Goal: Information Seeking & Learning: Understand process/instructions

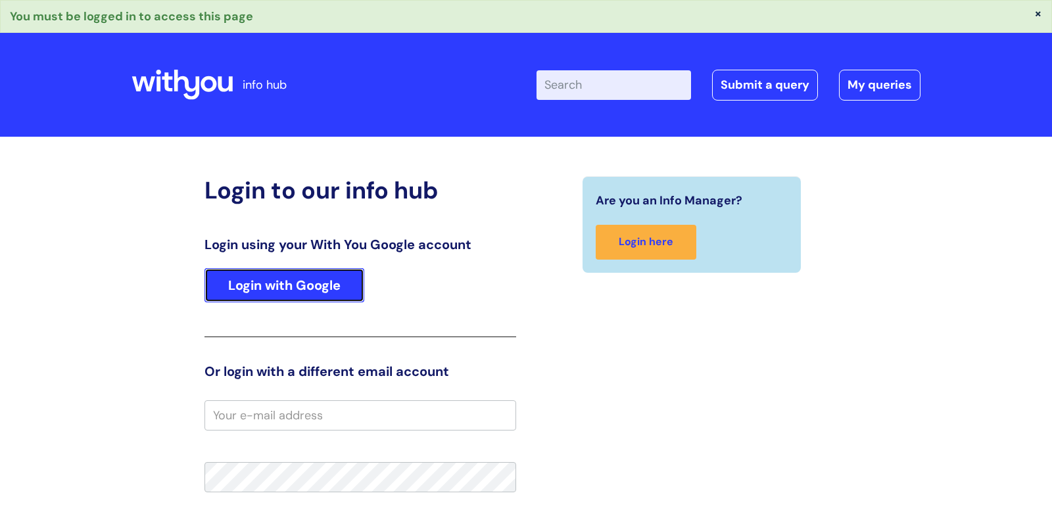
click at [310, 287] on link "Login with Google" at bounding box center [285, 285] width 160 height 34
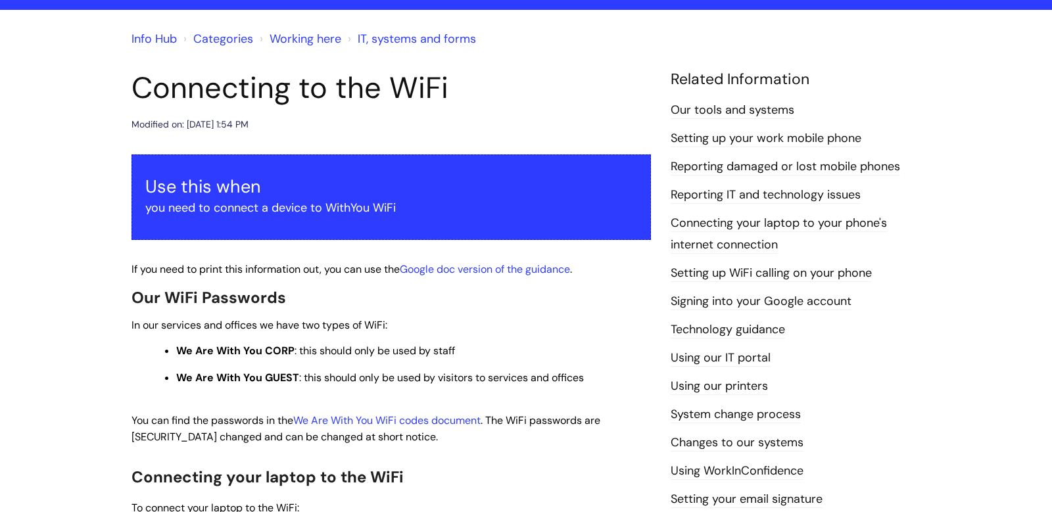
scroll to position [95, 0]
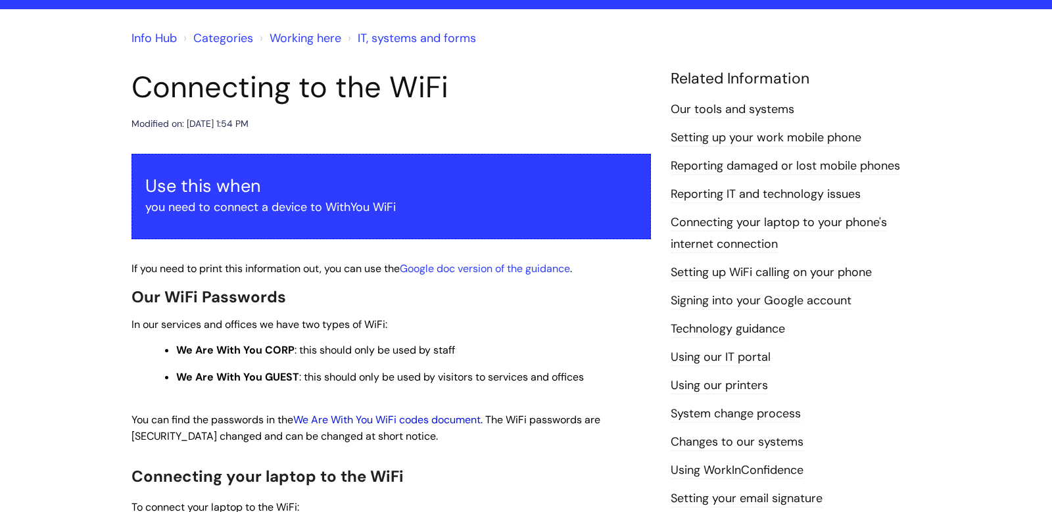
click at [412, 424] on link "We Are With You WiFi codes document" at bounding box center [386, 420] width 187 height 14
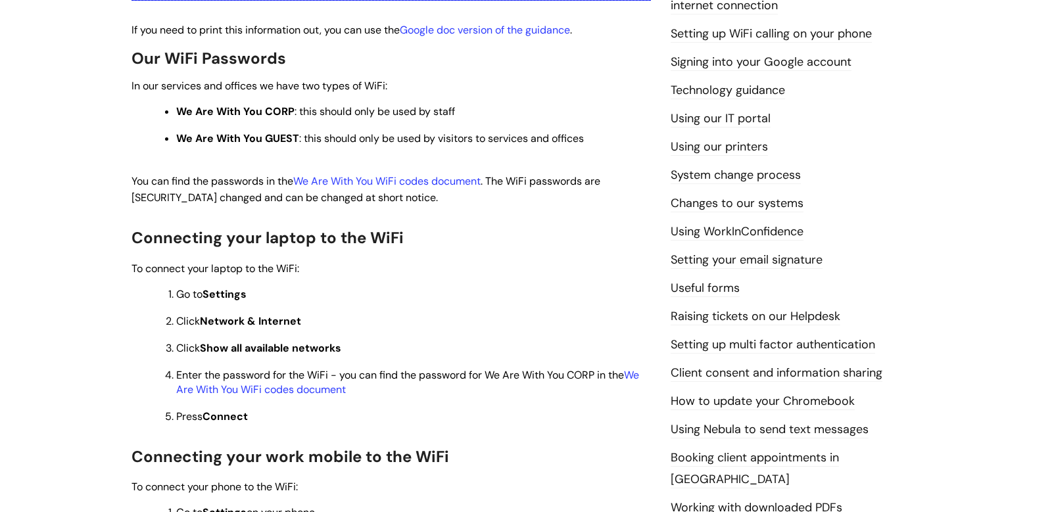
scroll to position [332, 0]
